Goal: Information Seeking & Learning: Learn about a topic

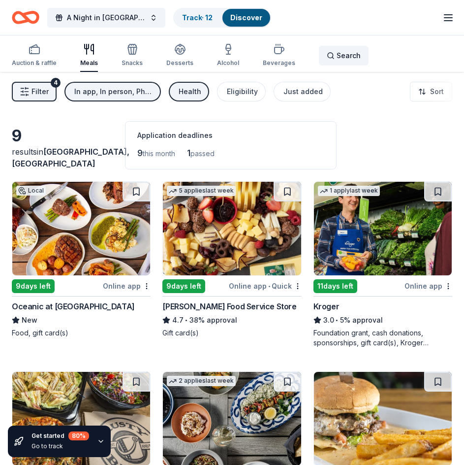
click at [337, 52] on span "Search" at bounding box center [349, 56] width 24 height 12
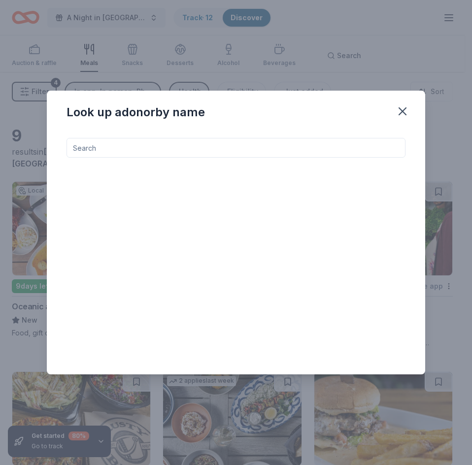
click at [93, 147] on input at bounding box center [235, 148] width 339 height 20
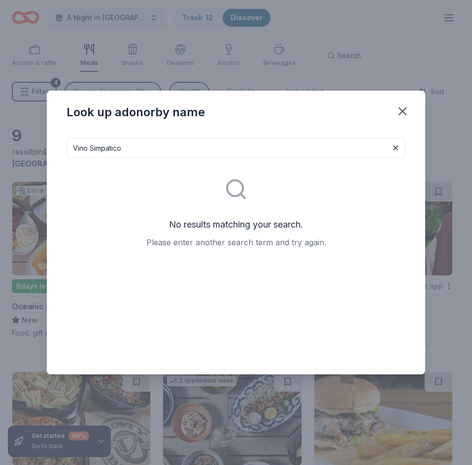
click at [168, 158] on div "No results matching your search. Please enter another search term and try again." at bounding box center [235, 207] width 339 height 98
drag, startPoint x: 146, startPoint y: 149, endPoint x: 72, endPoint y: 156, distance: 74.6
click at [72, 156] on input "Vino Simpatico" at bounding box center [235, 148] width 339 height 20
drag, startPoint x: 118, startPoint y: 146, endPoint x: 67, endPoint y: 143, distance: 50.8
click at [67, 143] on input "[PERSON_NAME]" at bounding box center [235, 148] width 339 height 20
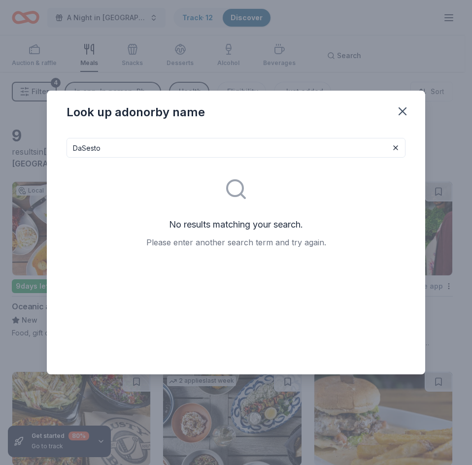
drag, startPoint x: 109, startPoint y: 145, endPoint x: 69, endPoint y: 145, distance: 39.9
click at [69, 145] on input "DaSesto" at bounding box center [235, 148] width 339 height 20
type input "[PERSON_NAME]'s Trattoria"
click at [394, 143] on button at bounding box center [395, 148] width 12 height 12
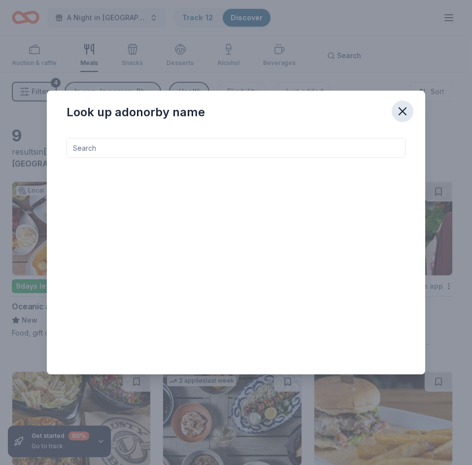
click at [405, 109] on icon "button" at bounding box center [402, 111] width 14 height 14
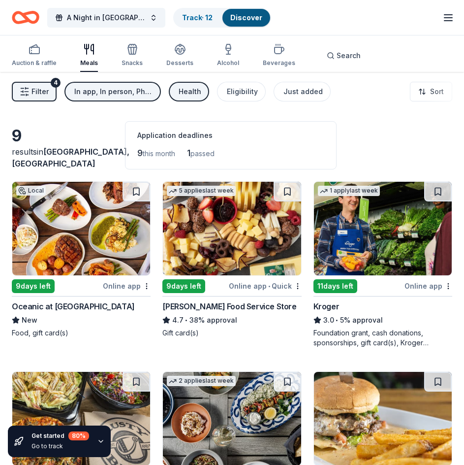
click at [89, 49] on icon "button" at bounding box center [89, 49] width 12 height 12
click at [120, 284] on div "Online app" at bounding box center [127, 286] width 48 height 12
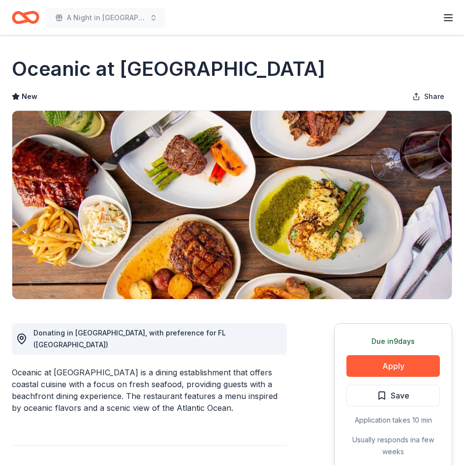
click at [27, 14] on icon "Home" at bounding box center [30, 17] width 15 height 10
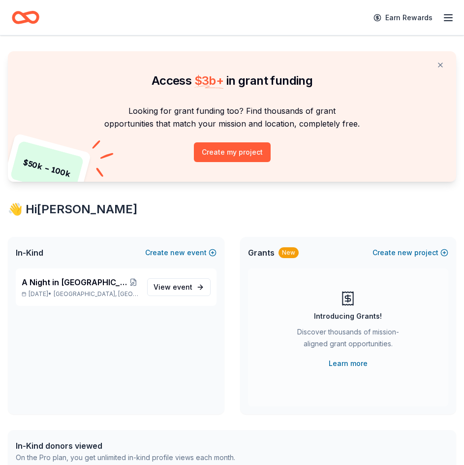
click at [27, 19] on icon "Home" at bounding box center [30, 17] width 15 height 10
click at [86, 282] on span "A Night in [GEOGRAPHIC_DATA] - That's Amore!" at bounding box center [75, 282] width 106 height 12
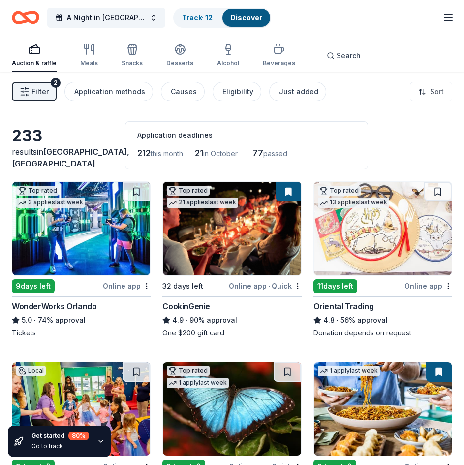
click at [44, 92] on span "Filter" at bounding box center [40, 92] width 17 height 12
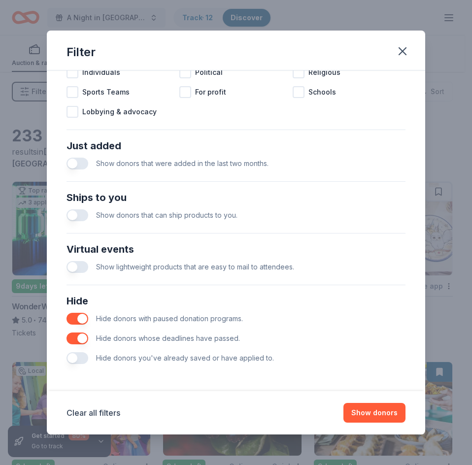
scroll to position [265, 0]
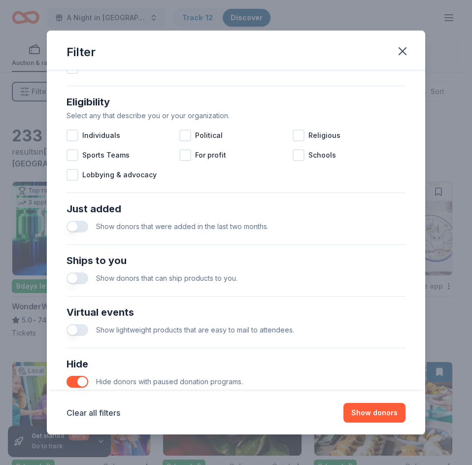
click at [87, 225] on button "button" at bounding box center [77, 227] width 22 height 12
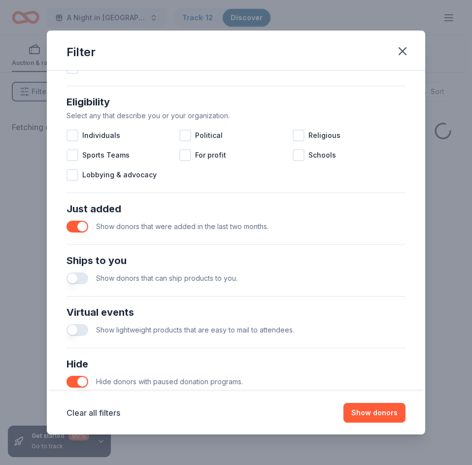
click at [87, 279] on button "button" at bounding box center [77, 278] width 22 height 12
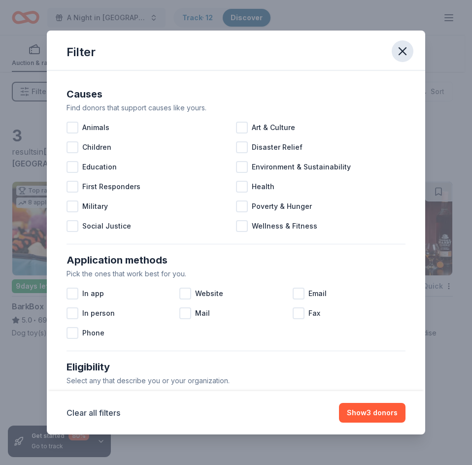
click at [407, 49] on icon "button" at bounding box center [402, 51] width 14 height 14
